Goal: Entertainment & Leisure: Consume media (video, audio)

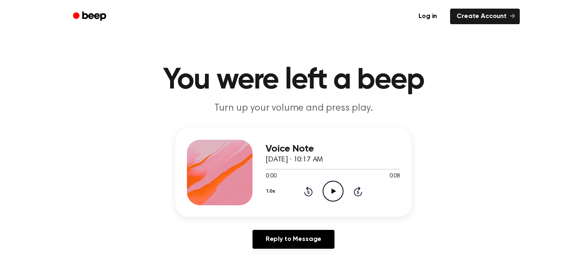
click at [330, 189] on icon "Play Audio" at bounding box center [332, 191] width 21 height 21
click at [330, 190] on icon "Play Audio" at bounding box center [332, 191] width 21 height 21
click at [329, 193] on icon "Play Audio" at bounding box center [332, 191] width 21 height 21
click at [333, 195] on icon "Play Audio" at bounding box center [332, 191] width 21 height 21
click at [330, 186] on icon "Play Audio" at bounding box center [332, 191] width 21 height 21
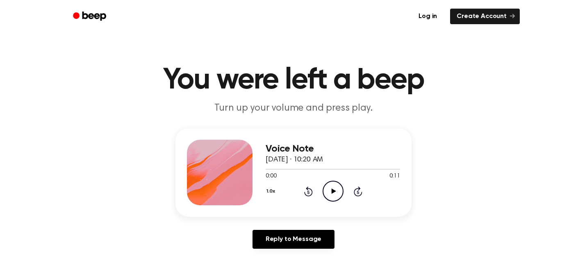
click at [327, 191] on icon "Play Audio" at bounding box center [332, 191] width 21 height 21
click at [330, 190] on icon "Play Audio" at bounding box center [332, 191] width 21 height 21
click at [330, 191] on icon "Play Audio" at bounding box center [332, 191] width 21 height 21
click at [330, 187] on icon "Play Audio" at bounding box center [332, 191] width 21 height 21
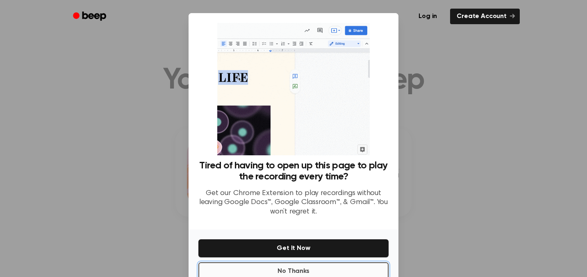
click at [336, 266] on button "No Thanks" at bounding box center [293, 271] width 190 height 18
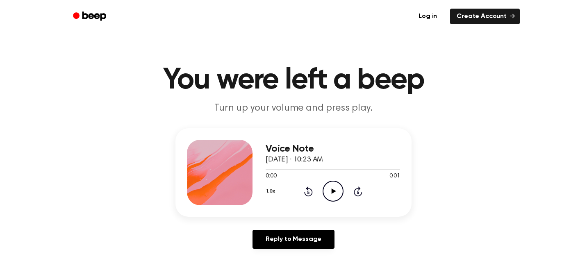
click at [330, 186] on icon "Play Audio" at bounding box center [332, 191] width 21 height 21
click at [328, 186] on icon "Play Audio" at bounding box center [332, 191] width 21 height 21
click at [326, 190] on icon "Play Audio" at bounding box center [332, 191] width 21 height 21
click at [334, 190] on icon at bounding box center [333, 190] width 5 height 5
click at [335, 193] on icon "Play Audio" at bounding box center [332, 191] width 21 height 21
